Goal: Information Seeking & Learning: Compare options

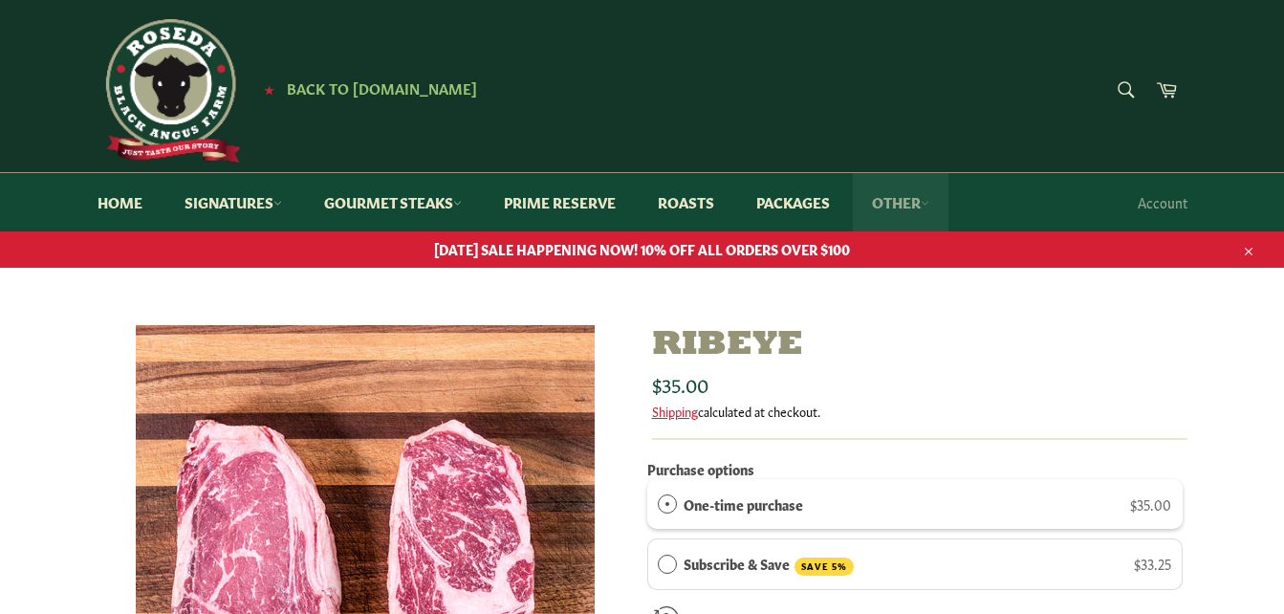
click at [918, 204] on link "Other" at bounding box center [901, 202] width 96 height 58
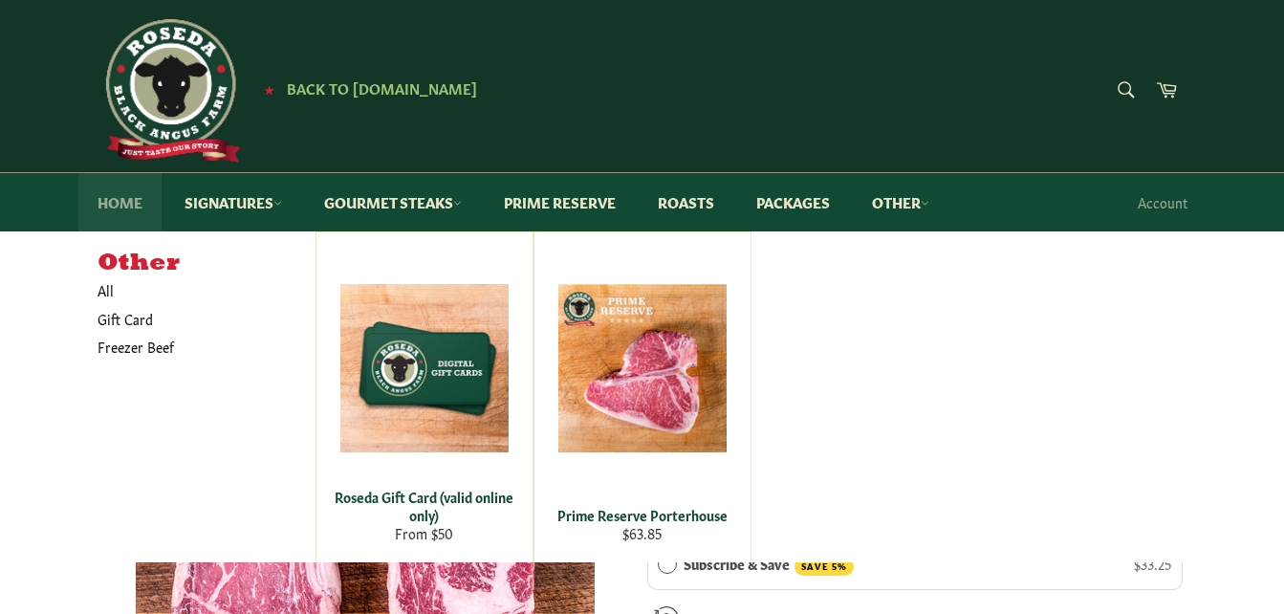
click at [118, 204] on link "Home" at bounding box center [119, 202] width 83 height 58
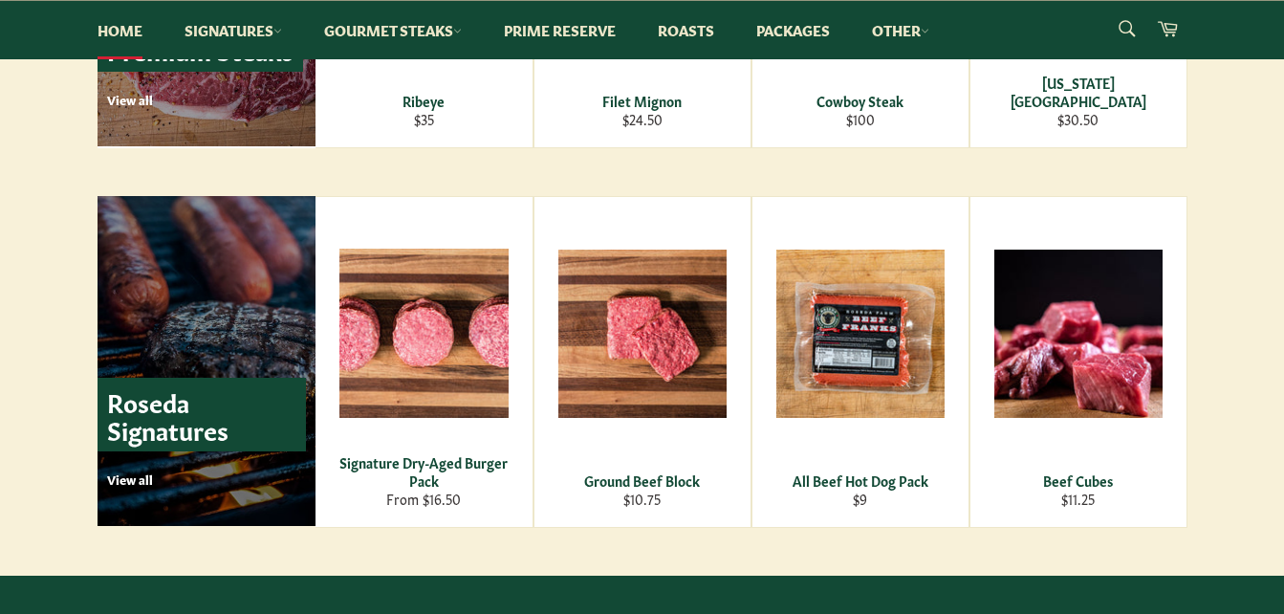
scroll to position [2557, 0]
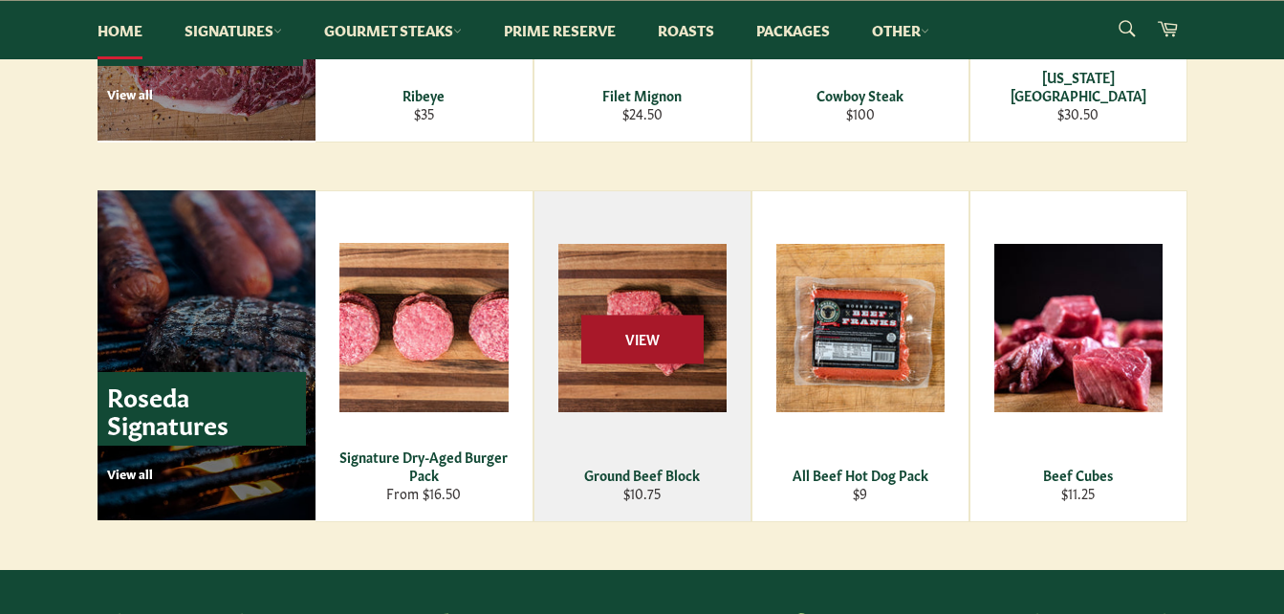
click at [662, 354] on span "View" at bounding box center [642, 339] width 122 height 49
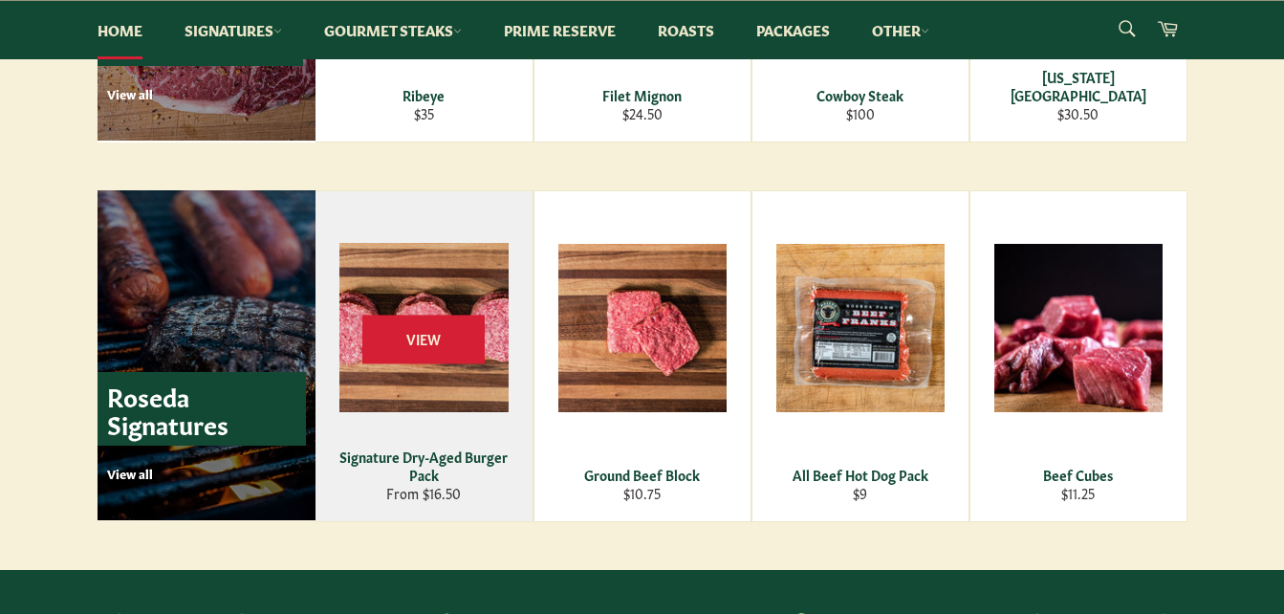
click at [398, 372] on div "View" at bounding box center [423, 356] width 217 height 330
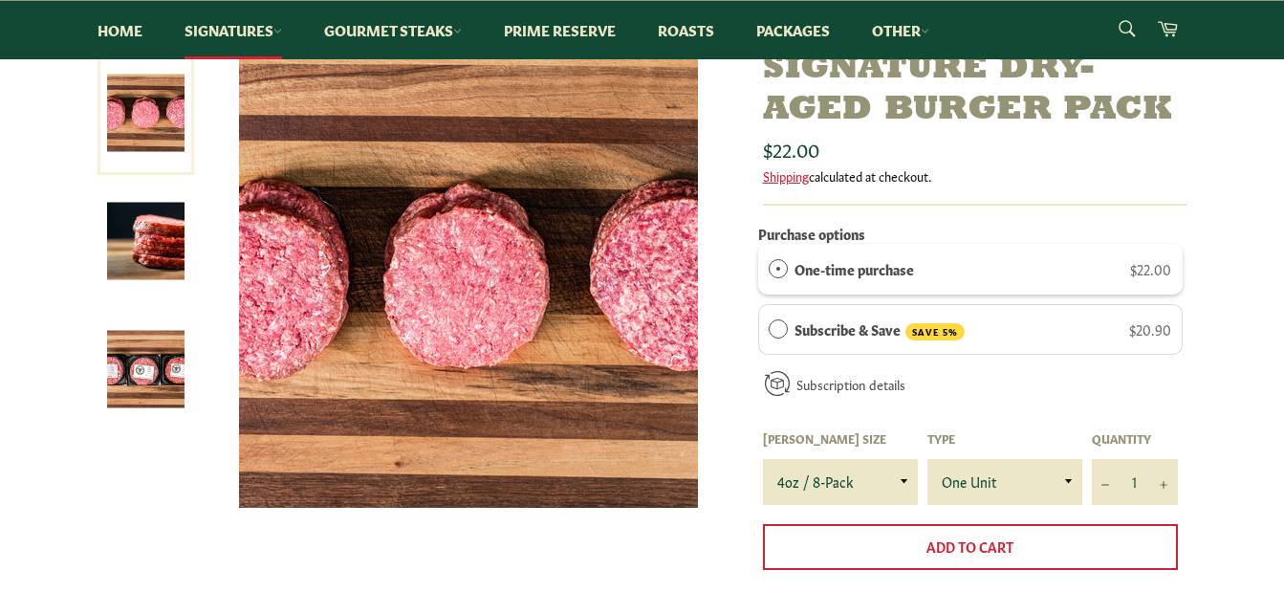
scroll to position [272, 0]
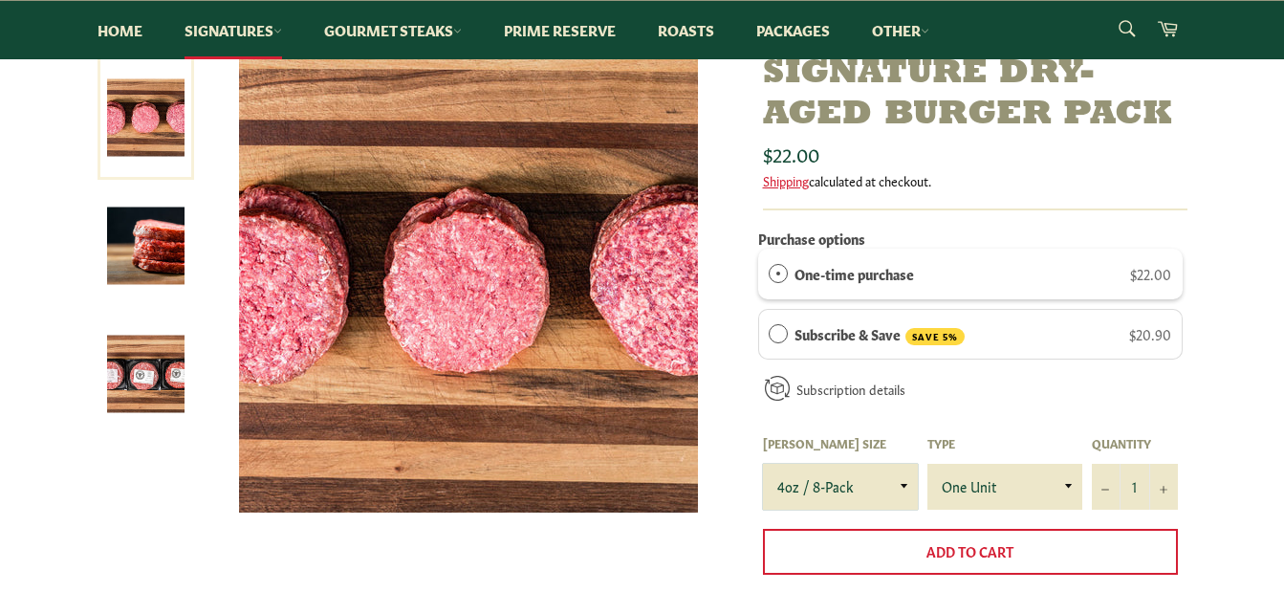
click at [905, 483] on select "4oz / 8-Pack 6oz / 4-Pack 8oz / 4-Pack" at bounding box center [840, 487] width 155 height 46
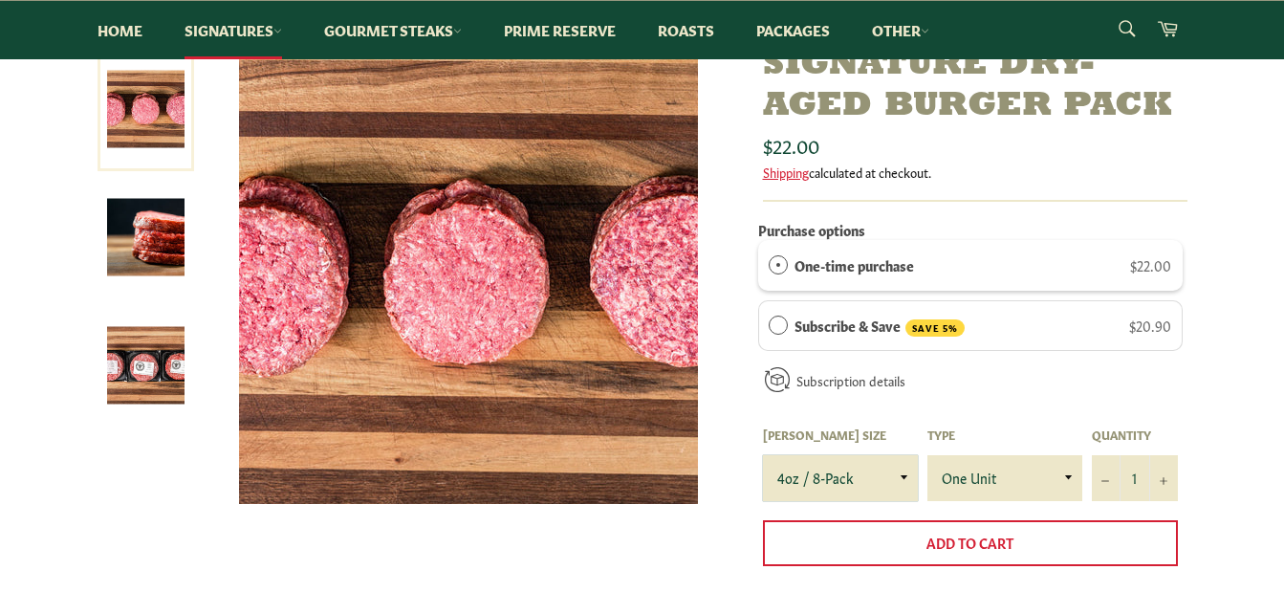
click at [907, 475] on select "4oz / 8-Pack 6oz / 4-Pack 8oz / 4-Pack" at bounding box center [840, 478] width 155 height 46
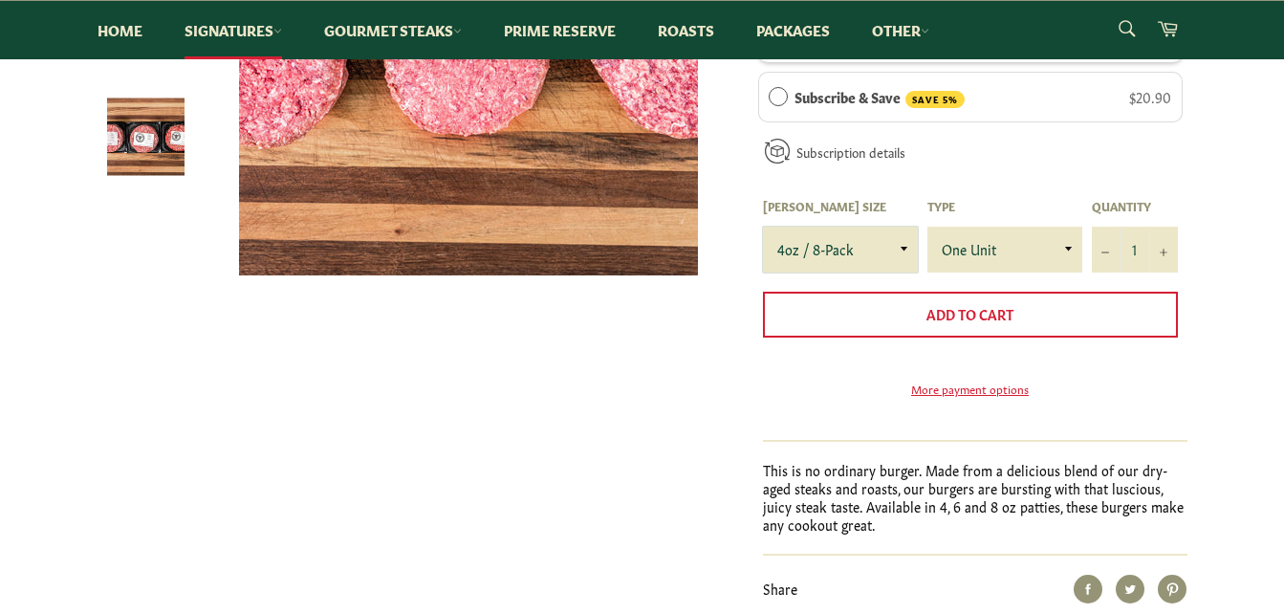
scroll to position [0, 0]
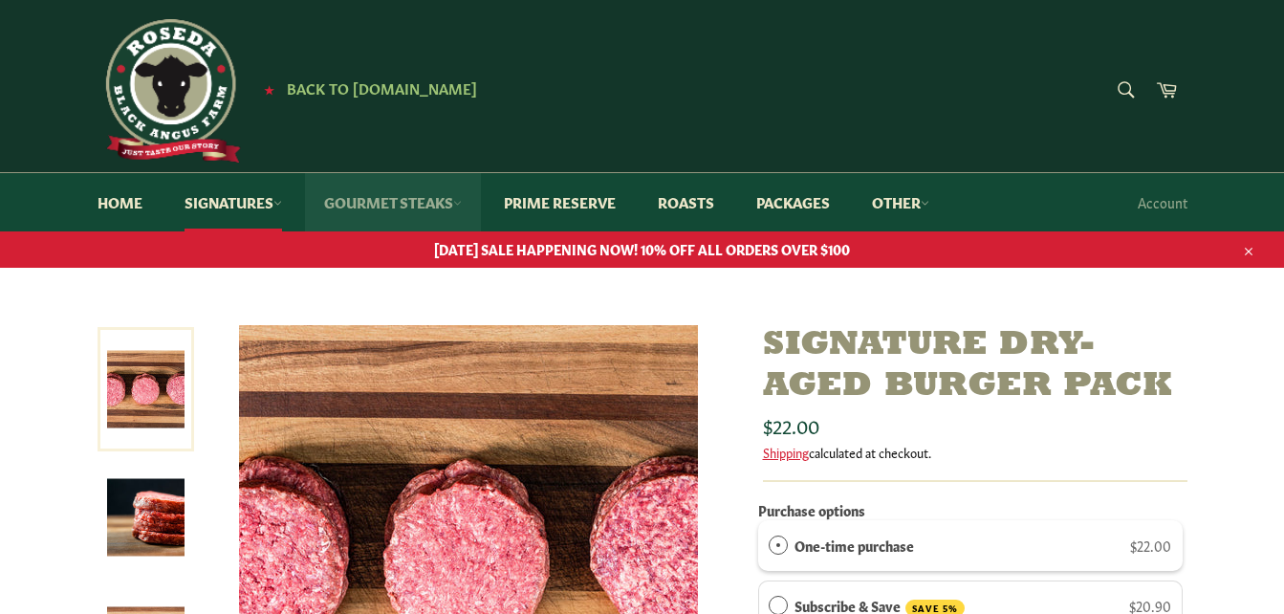
click at [375, 196] on link "Gourmet Steaks" at bounding box center [393, 202] width 176 height 58
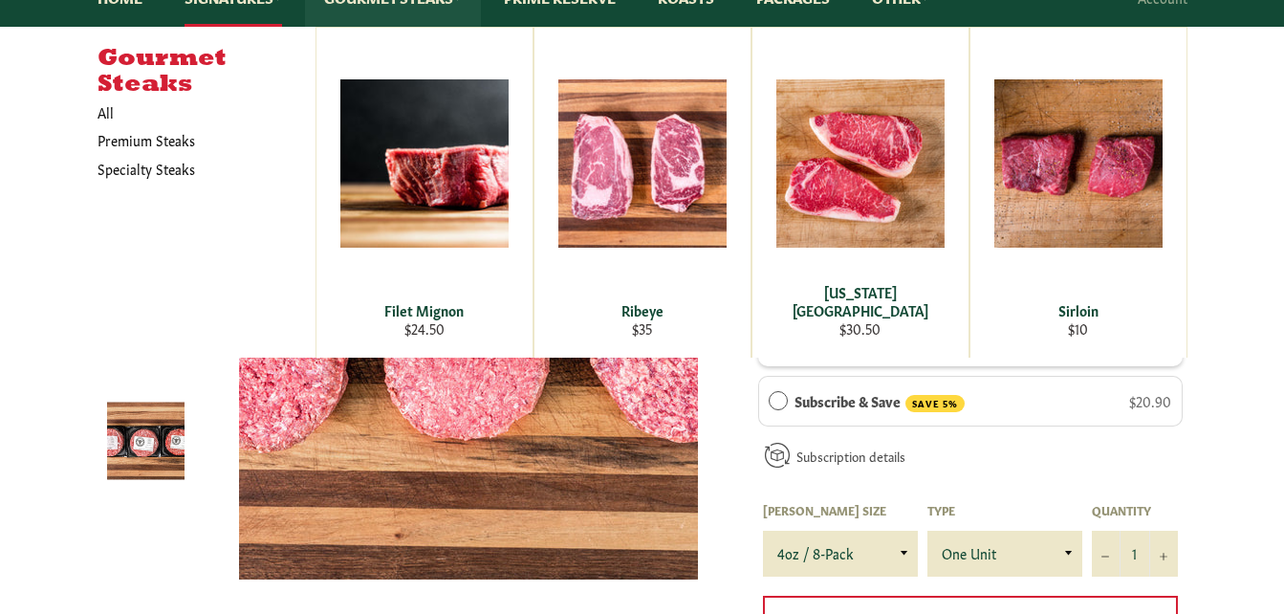
scroll to position [209, 0]
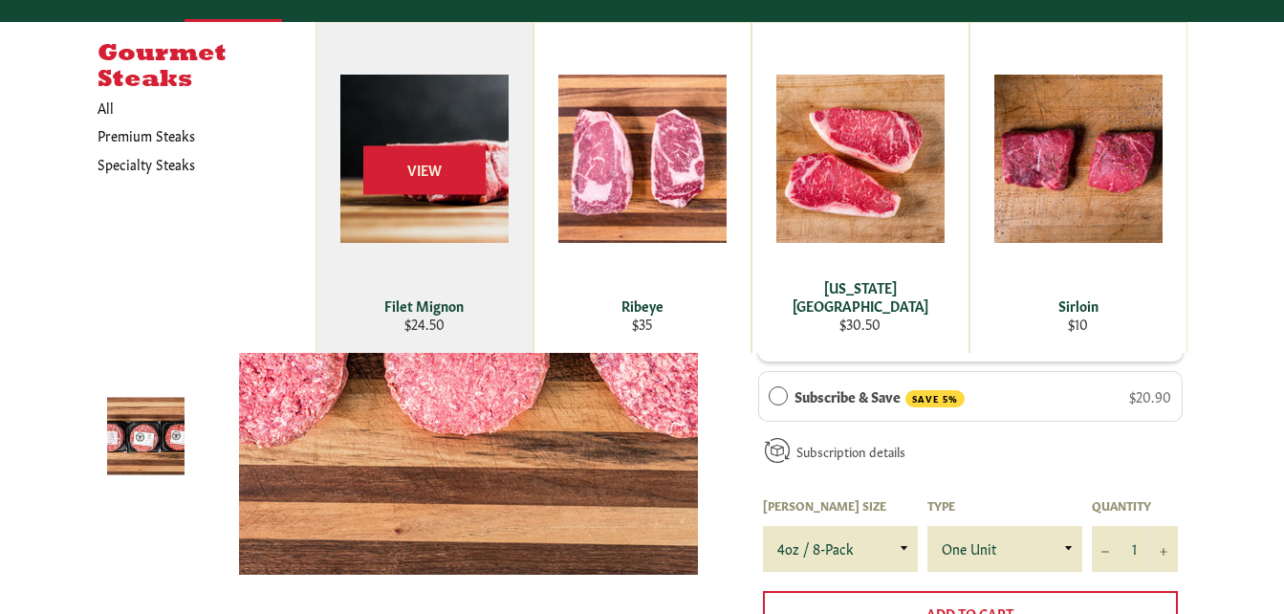
click at [465, 204] on div "View" at bounding box center [424, 188] width 216 height 330
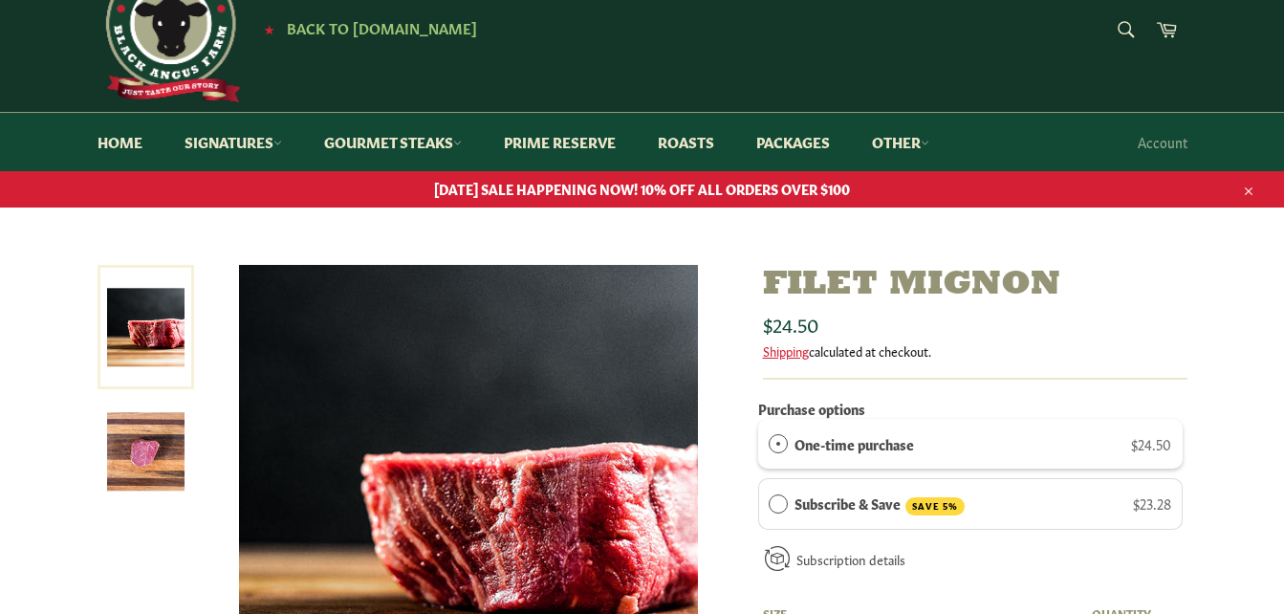
scroll to position [50, 0]
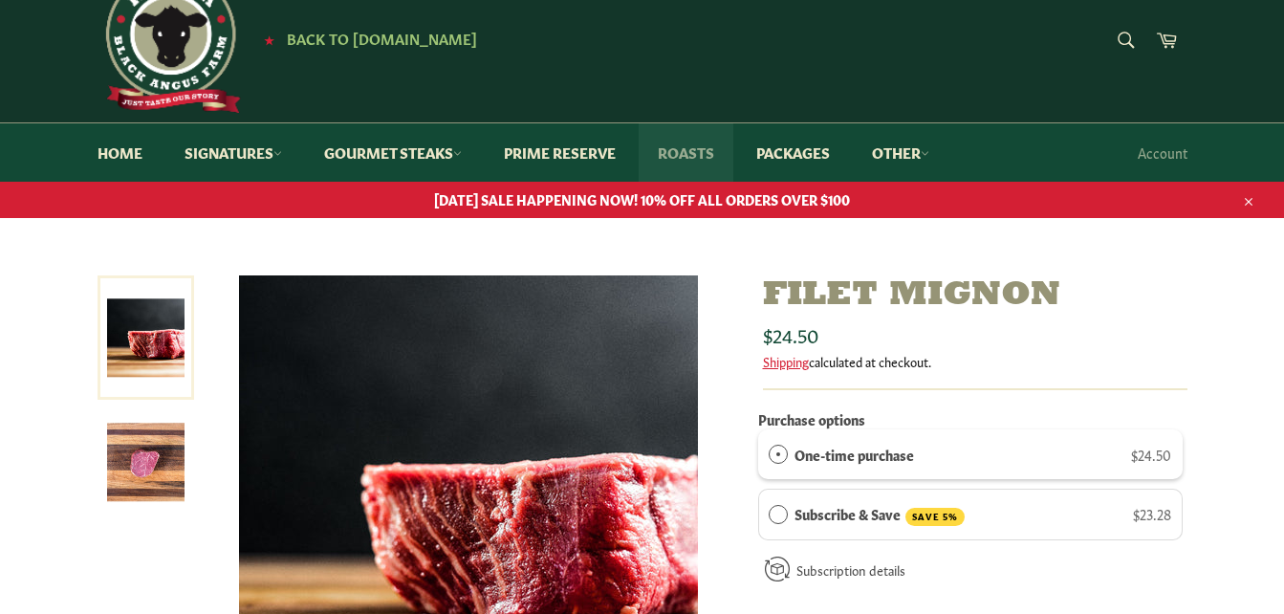
click at [701, 154] on link "Roasts" at bounding box center [686, 152] width 95 height 58
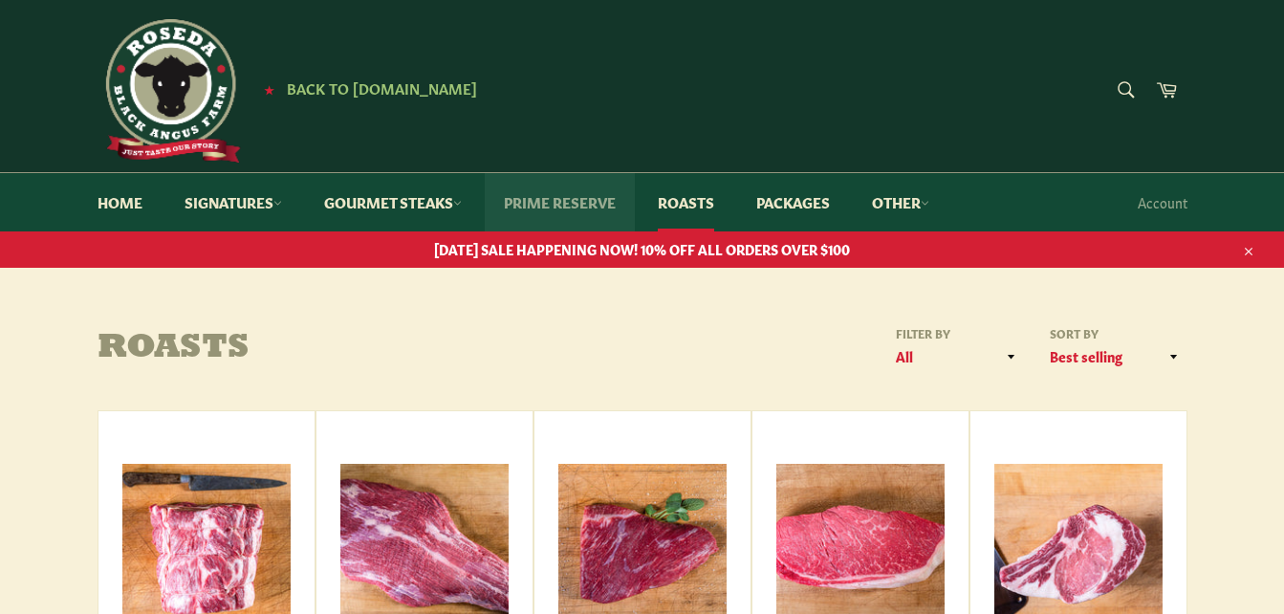
click at [592, 197] on link "Prime Reserve" at bounding box center [560, 202] width 150 height 58
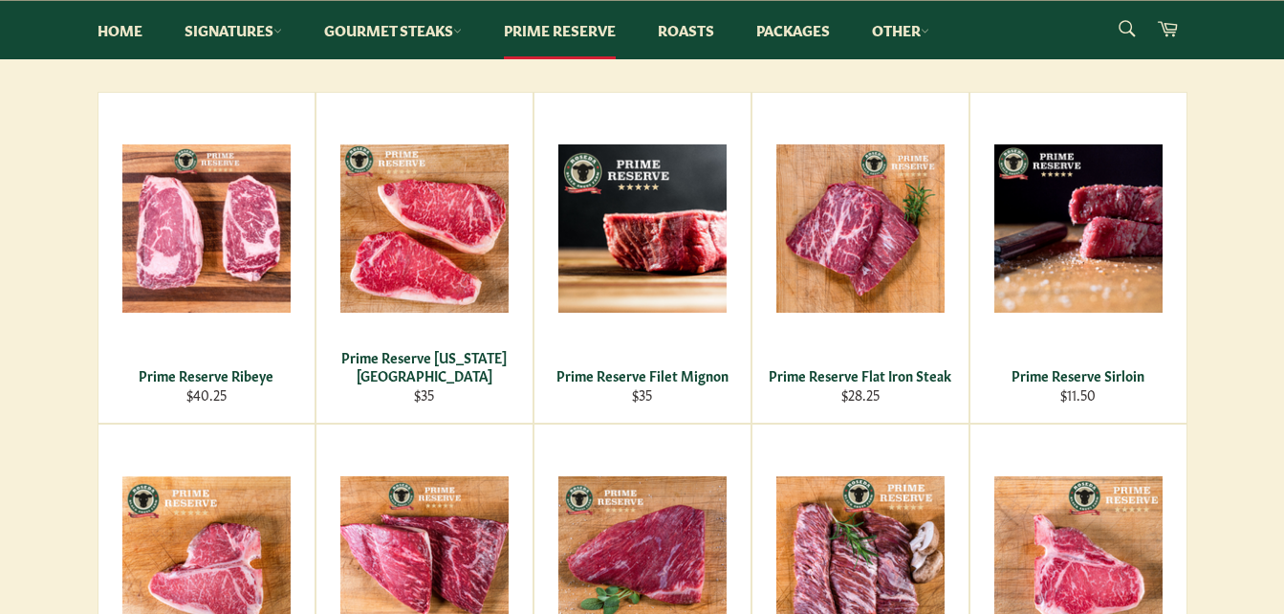
scroll to position [380, 0]
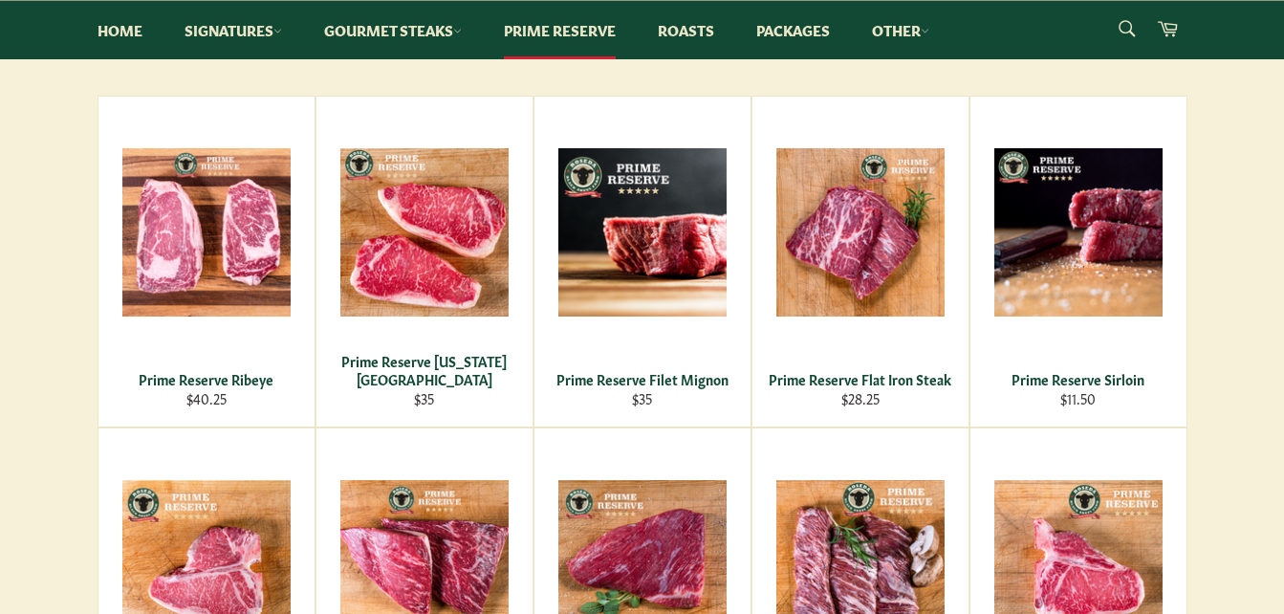
click at [1272, 203] on main "Roseda Prime Reserve Roseda Prime Reserve products are all USDA Prime graded. U…" at bounding box center [642, 557] width 1284 height 1222
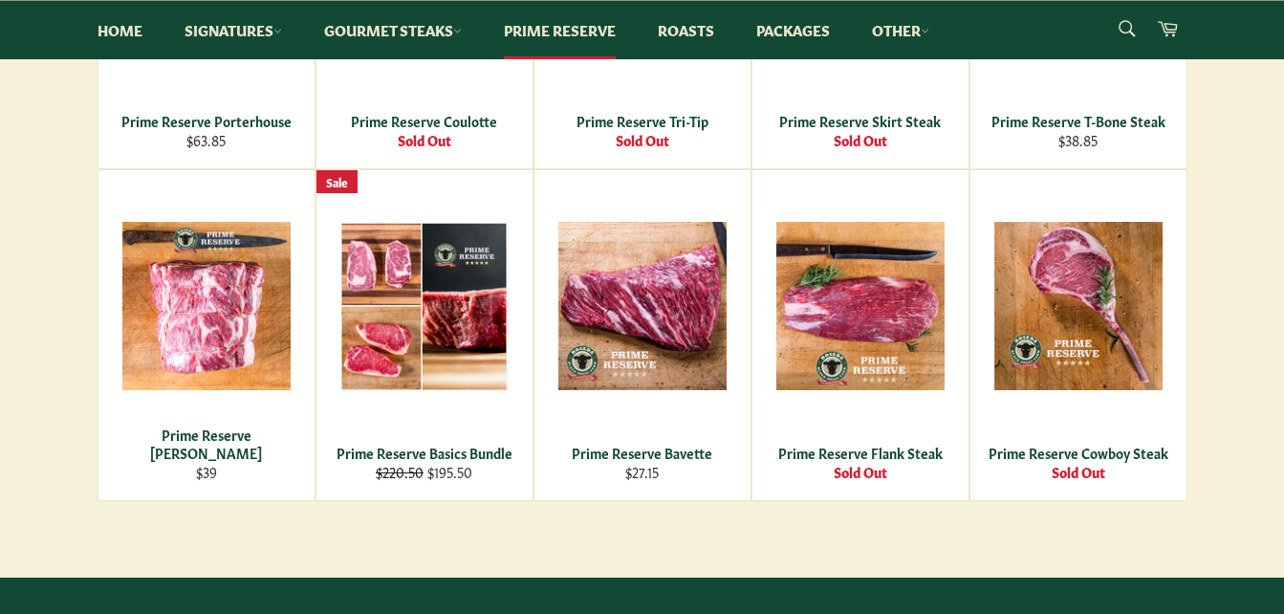
scroll to position [983, 0]
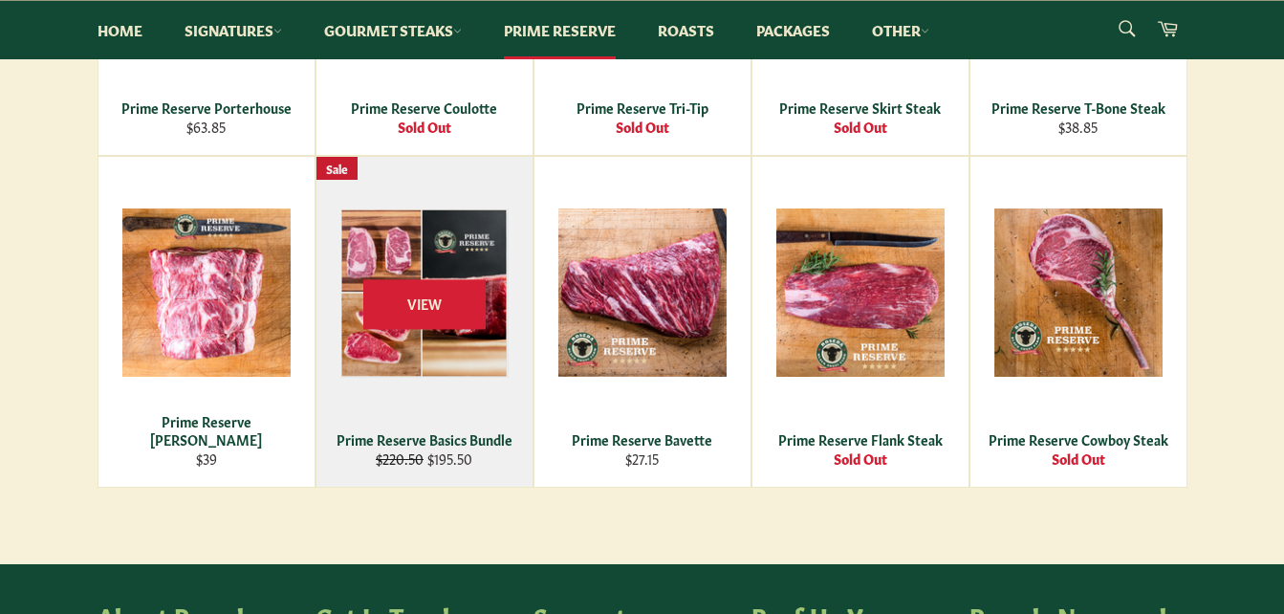
click at [431, 440] on div "Prime Reserve Basics Bundle" at bounding box center [424, 439] width 192 height 18
